Goal: Transaction & Acquisition: Purchase product/service

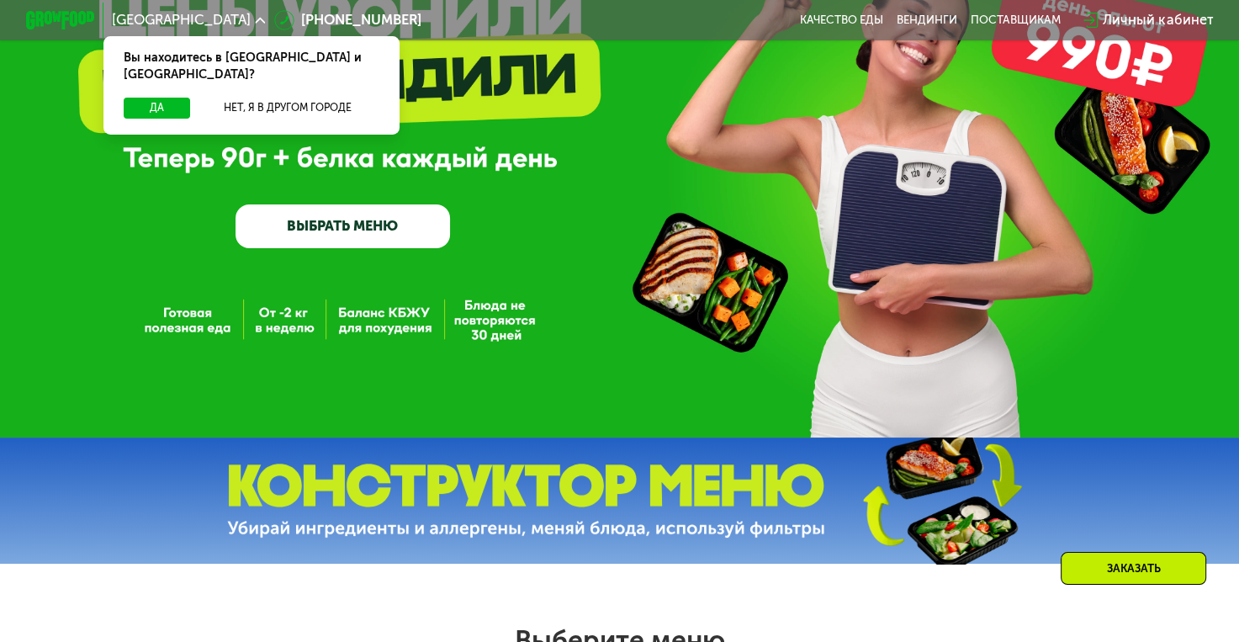
scroll to position [168, 0]
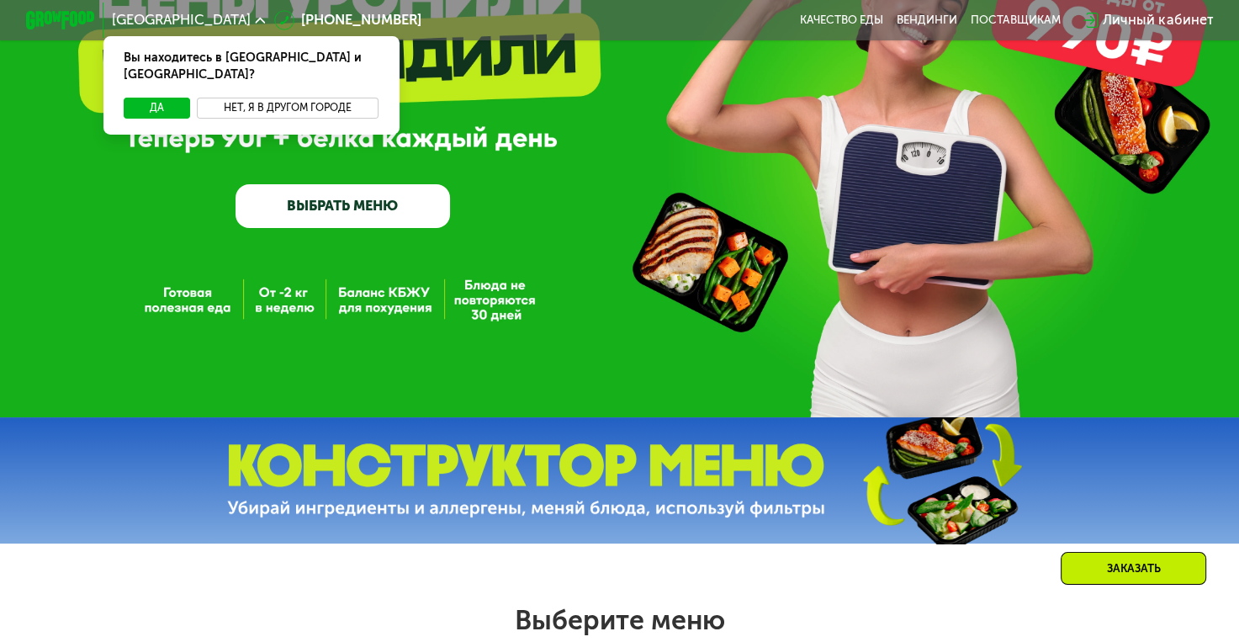
click at [293, 98] on button "Нет, я в другом городе" at bounding box center [288, 108] width 182 height 21
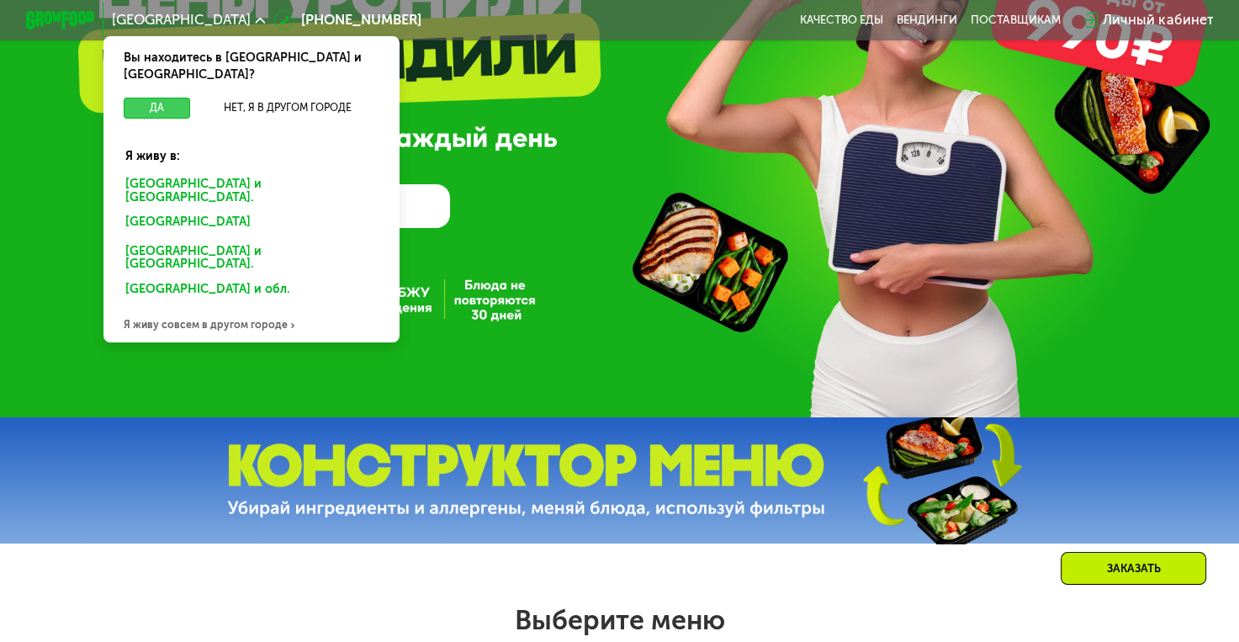
click at [146, 98] on button "Да" at bounding box center [157, 108] width 66 height 21
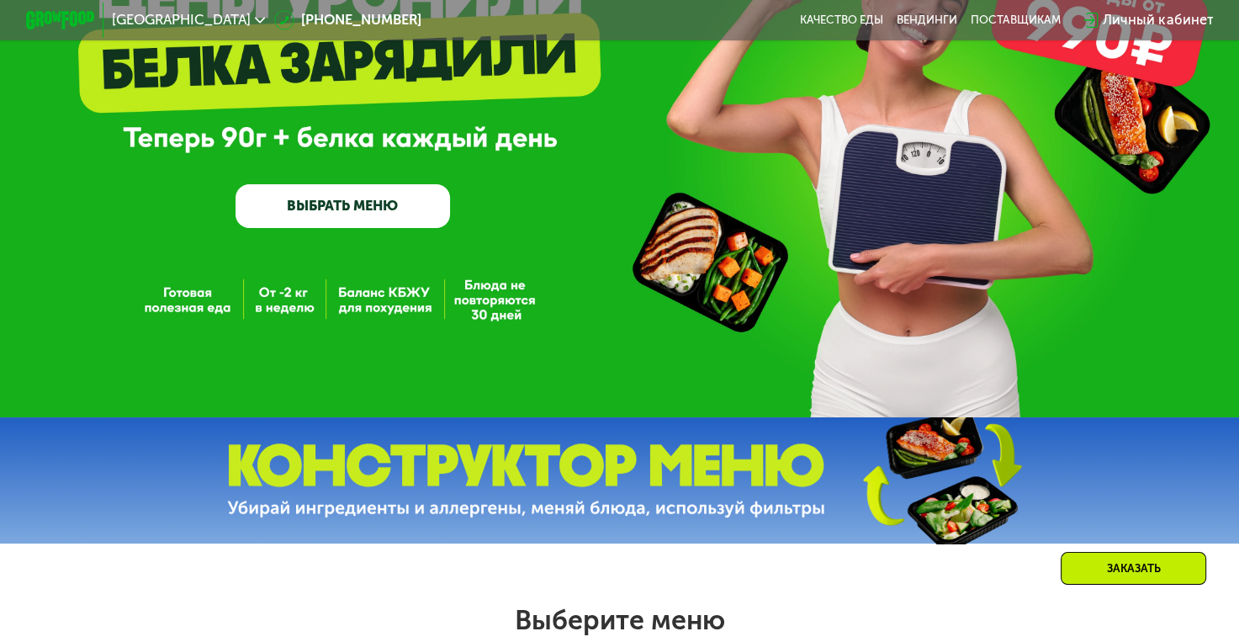
click at [378, 215] on link "ВЫБРАТЬ МЕНЮ" at bounding box center [342, 205] width 214 height 43
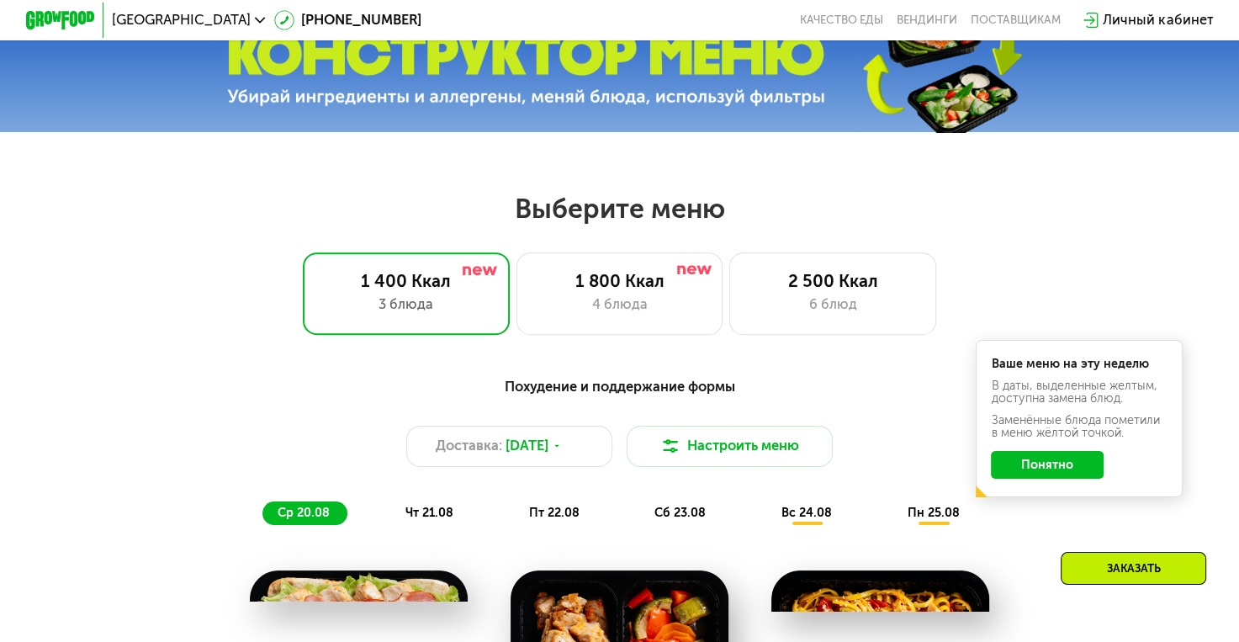
scroll to position [737, 0]
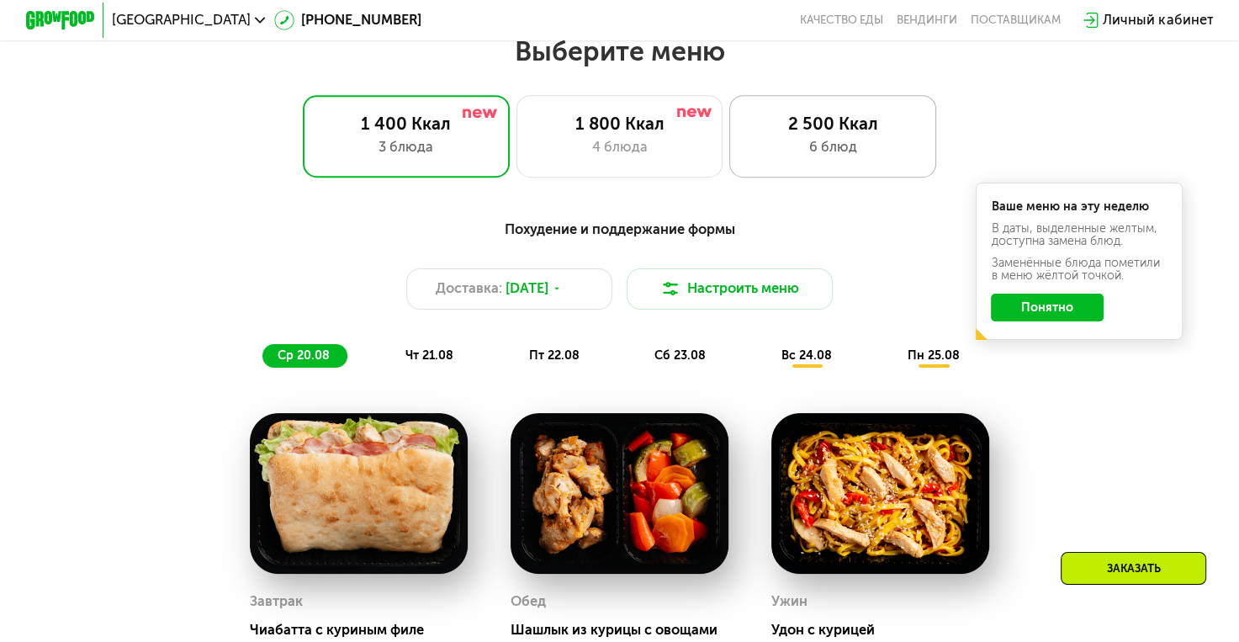
click at [858, 149] on div "6 блюд" at bounding box center [833, 147] width 171 height 21
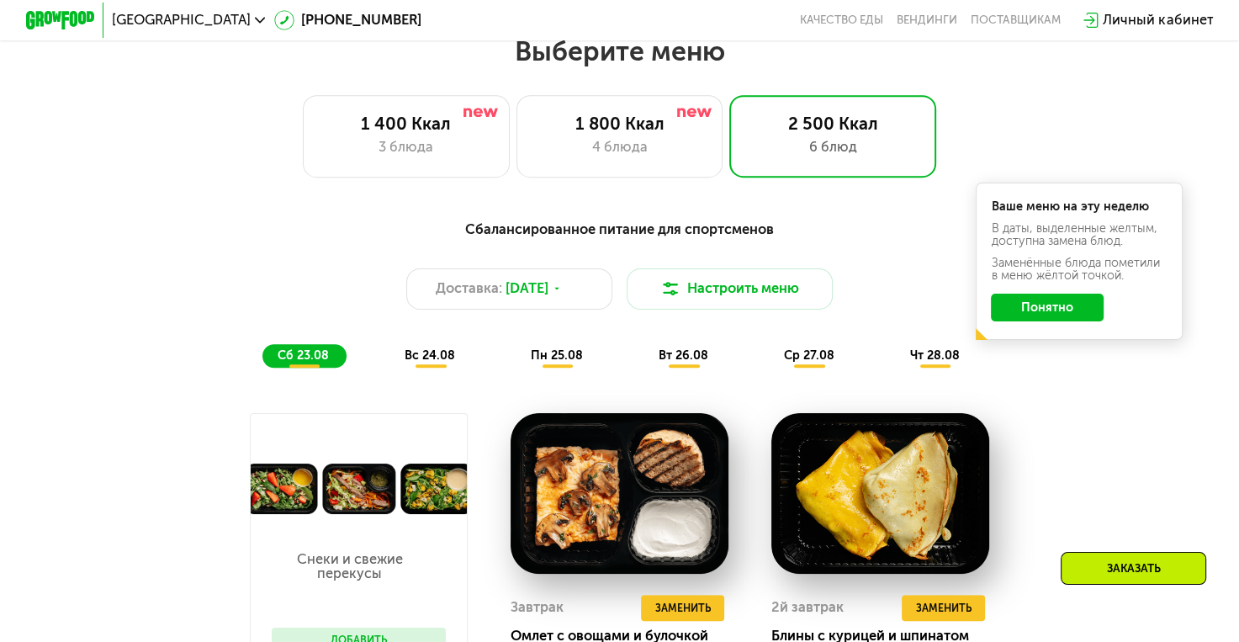
click at [1058, 316] on button "Понятно" at bounding box center [1047, 307] width 113 height 28
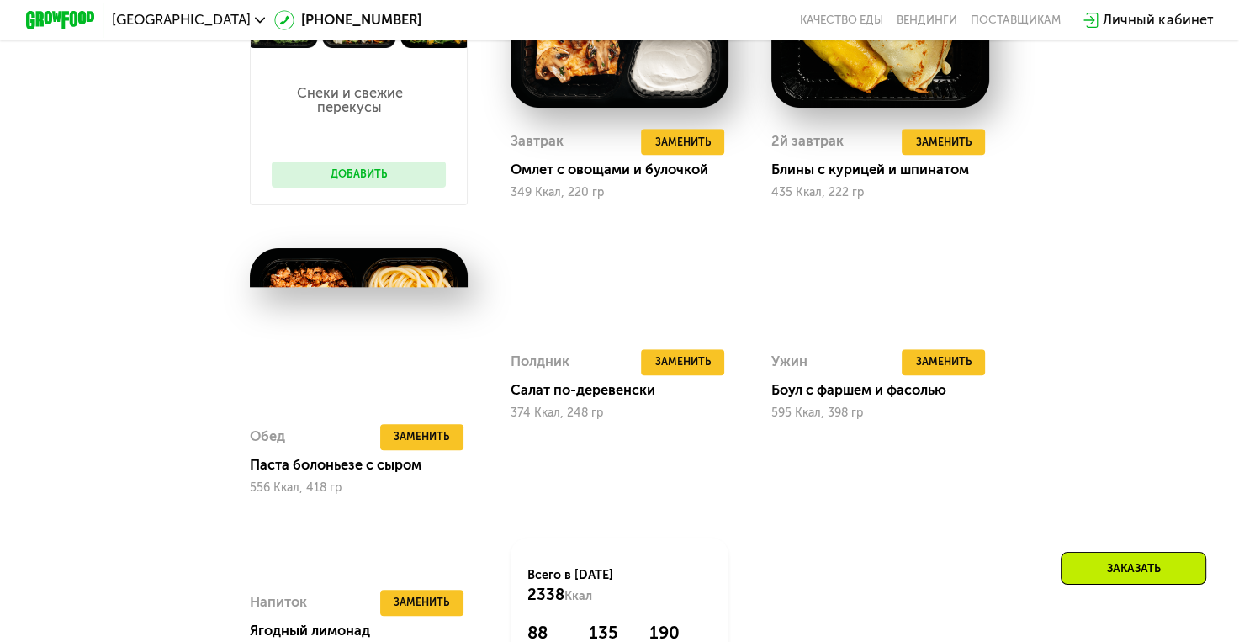
scroll to position [1241, 0]
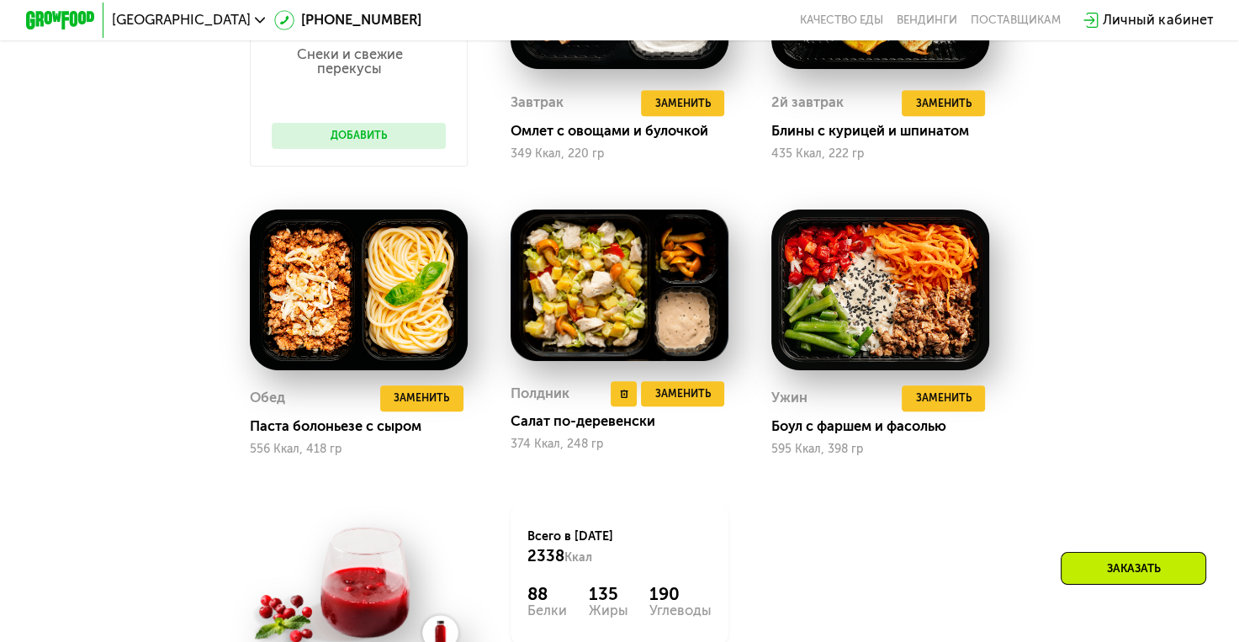
click at [588, 309] on img at bounding box center [619, 284] width 218 height 151
click at [686, 320] on img at bounding box center [619, 284] width 218 height 151
click at [548, 290] on img at bounding box center [619, 284] width 218 height 151
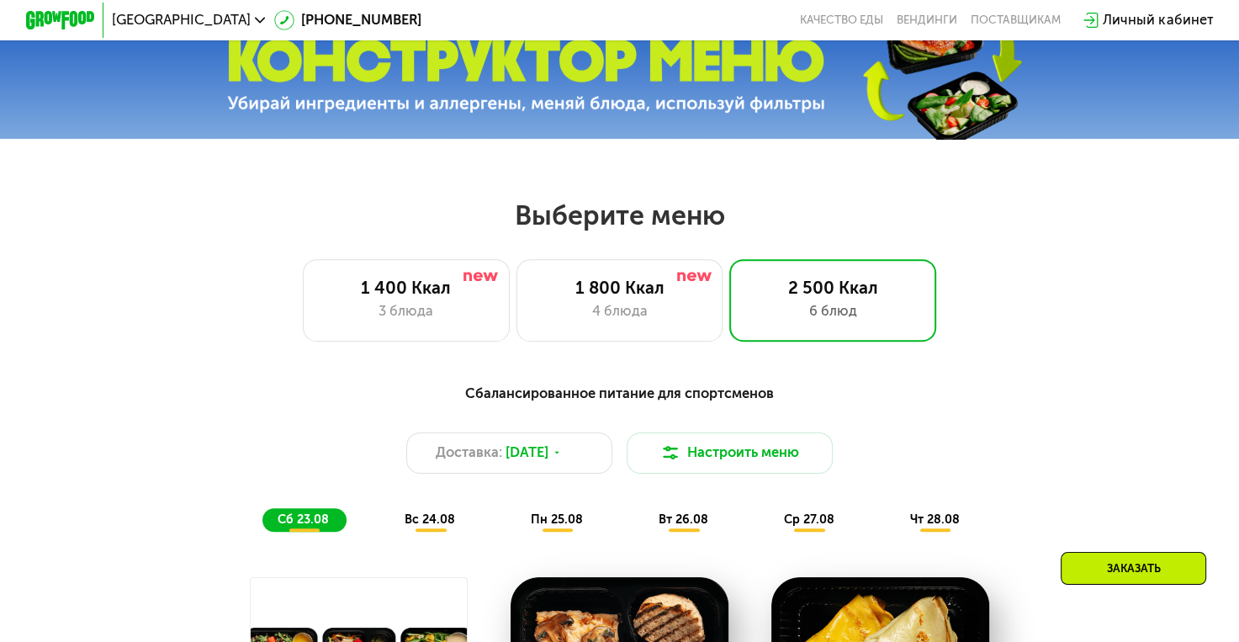
scroll to position [484, 0]
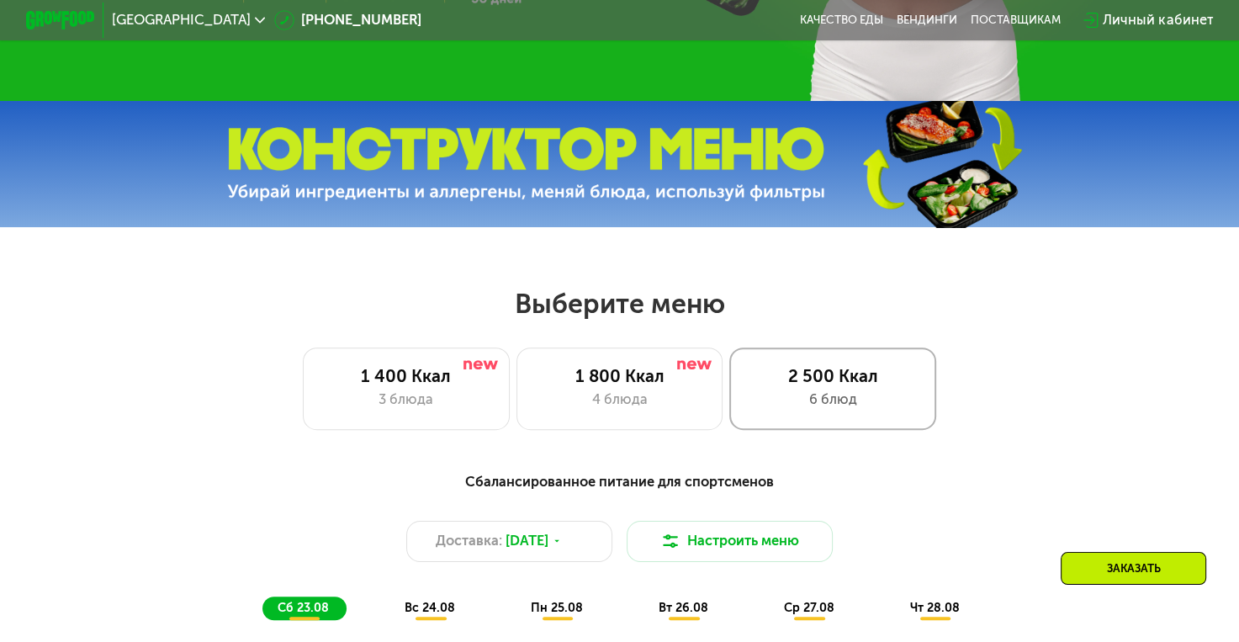
click at [837, 410] on div "6 блюд" at bounding box center [833, 399] width 171 height 21
click at [729, 420] on div "1 800 Ккал 4 блюда" at bounding box center [832, 388] width 207 height 82
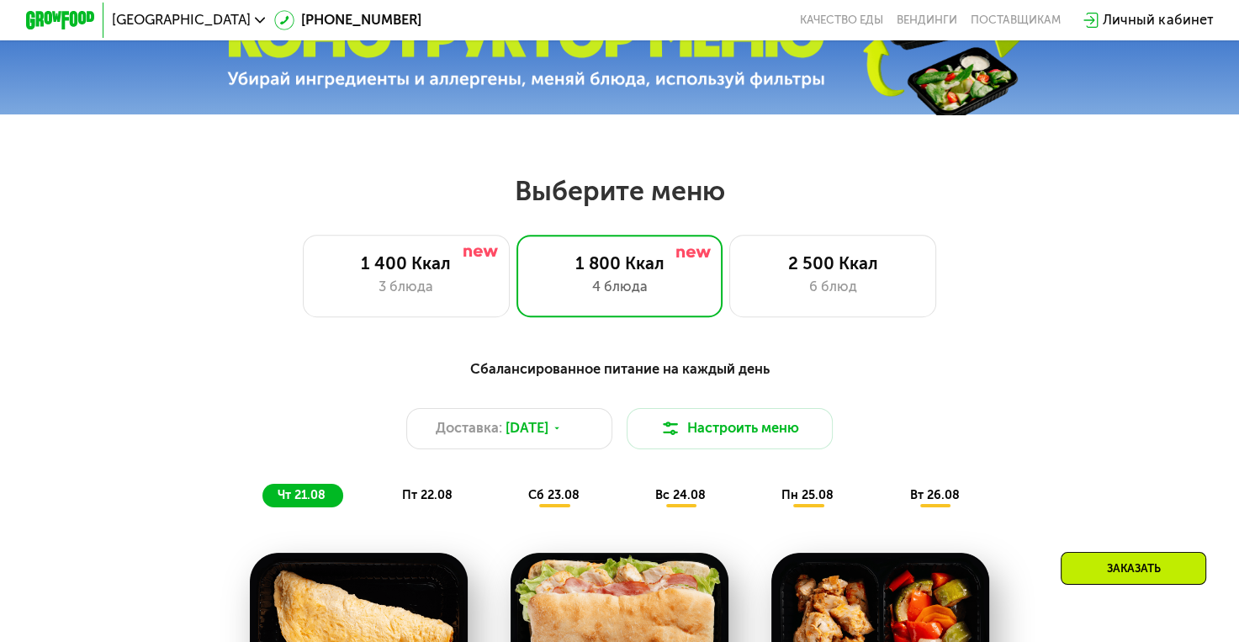
scroll to position [568, 0]
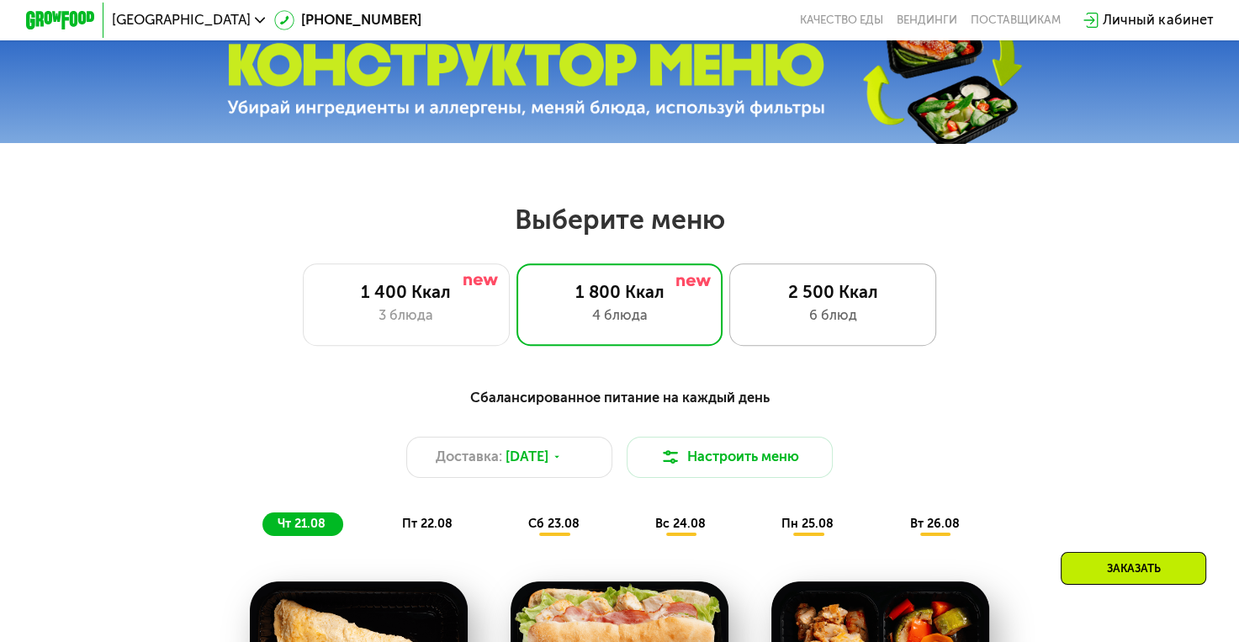
click at [881, 313] on div "6 блюд" at bounding box center [833, 315] width 171 height 21
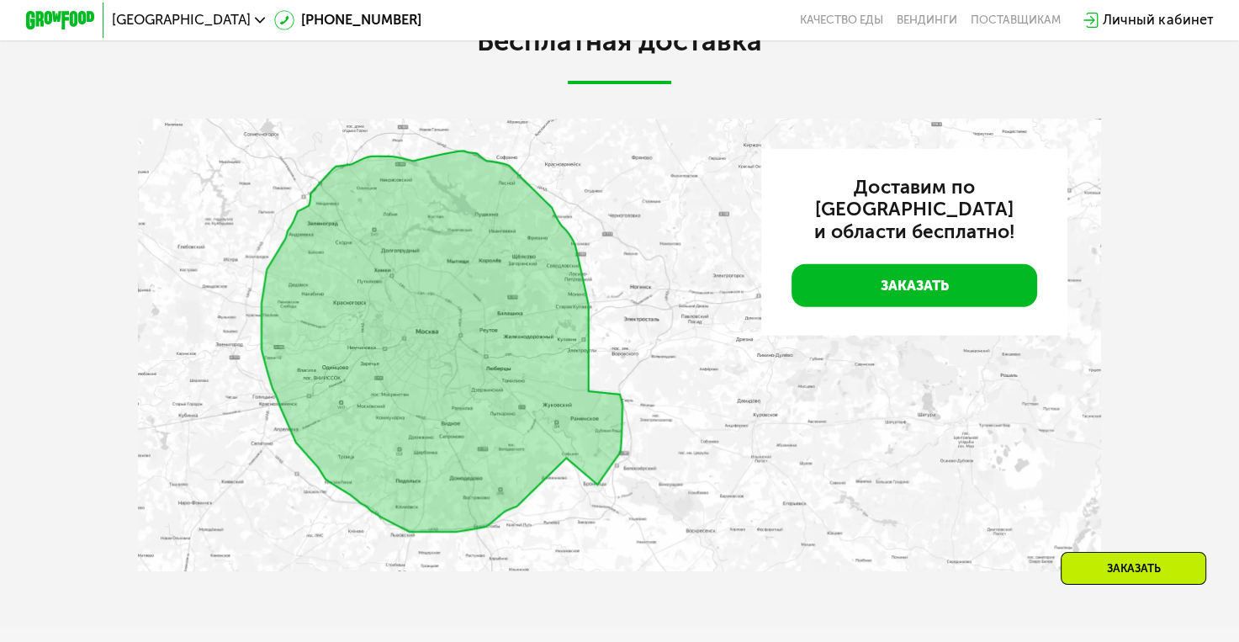
scroll to position [3932, 0]
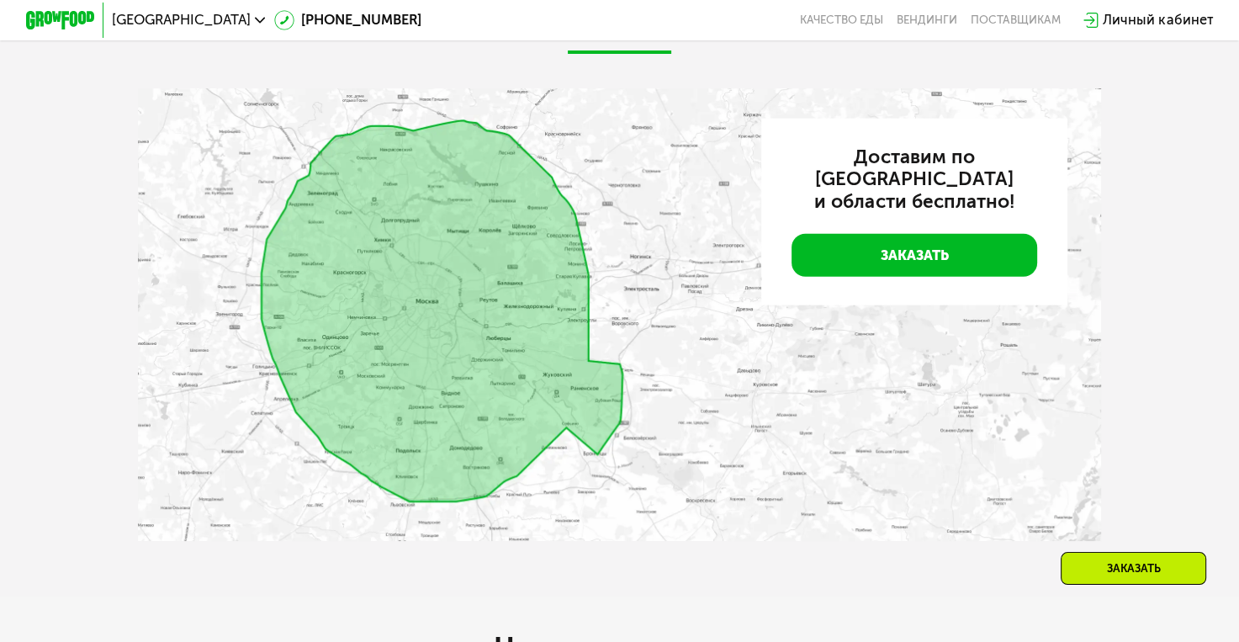
click at [441, 424] on img at bounding box center [620, 314] width 964 height 452
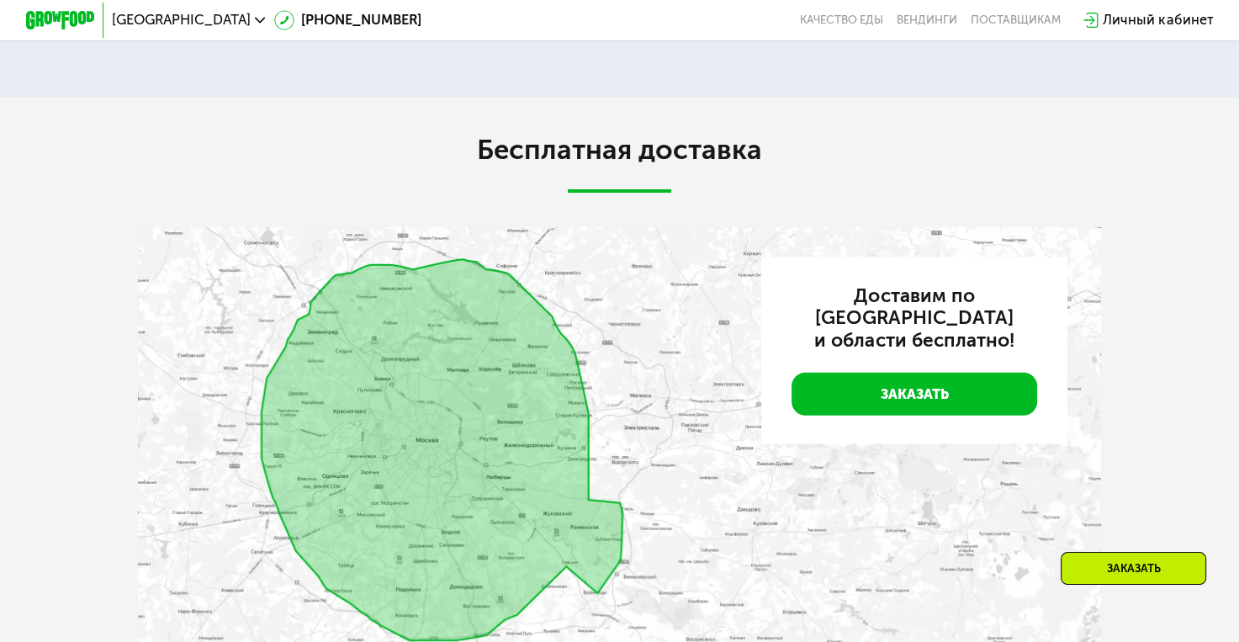
scroll to position [3764, 0]
